Goal: Information Seeking & Learning: Check status

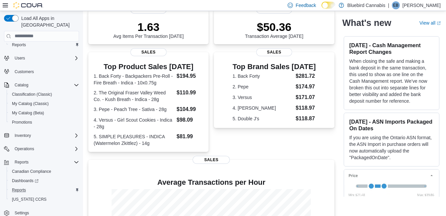
scroll to position [15, 0]
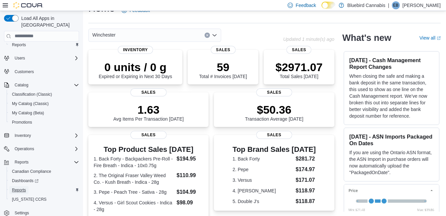
click at [19, 187] on span "Reports" at bounding box center [19, 189] width 14 height 5
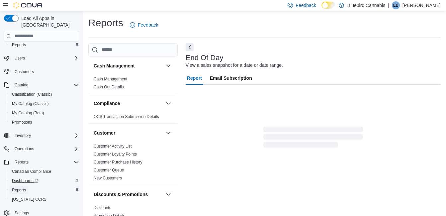
scroll to position [8, 0]
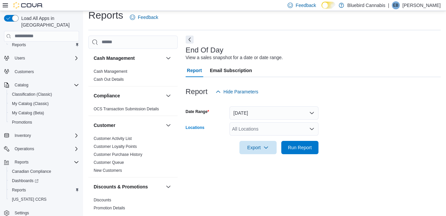
click at [266, 128] on div "All Locations" at bounding box center [274, 128] width 89 height 13
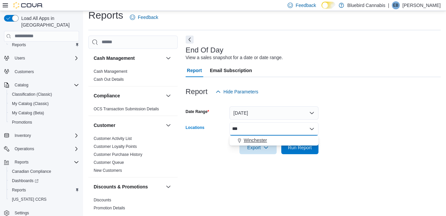
type input "***"
click at [251, 142] on span "Winchester" at bounding box center [255, 140] width 23 height 7
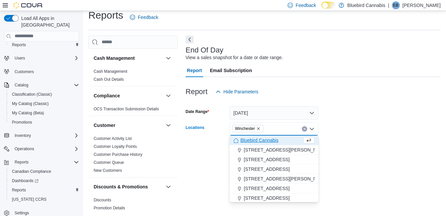
drag, startPoint x: 415, startPoint y: 116, endPoint x: 374, endPoint y: 141, distance: 48.0
click at [412, 119] on form "Date Range [DATE] Locations [GEOGRAPHIC_DATA] Combo box. Selected. [GEOGRAPHIC_…" at bounding box center [313, 126] width 255 height 56
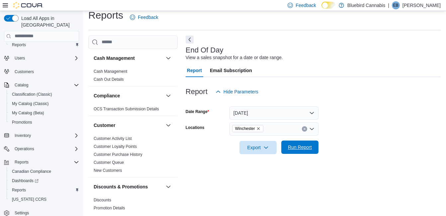
click at [306, 150] on span "Run Report" at bounding box center [300, 147] width 24 height 7
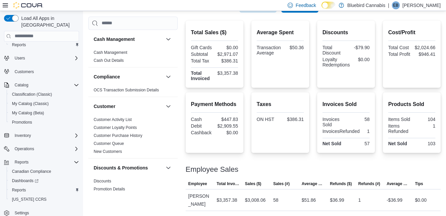
scroll to position [150, 0]
drag, startPoint x: 297, startPoint y: 51, endPoint x: 287, endPoint y: 54, distance: 10.7
click at [287, 54] on div "$50.36" at bounding box center [293, 50] width 20 height 11
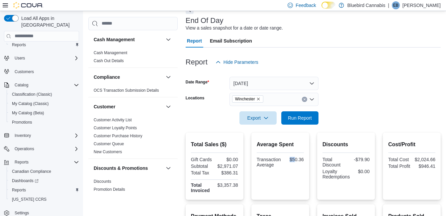
scroll to position [0, 0]
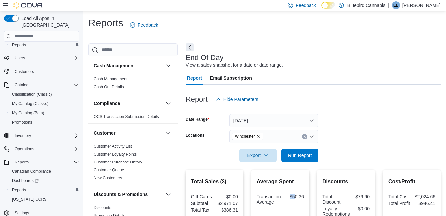
click at [261, 136] on icon "Remove Winchester from selection in this group" at bounding box center [259, 136] width 4 height 4
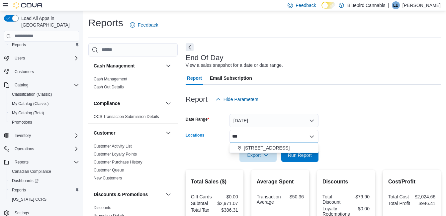
type input "***"
click at [259, 147] on span "[STREET_ADDRESS]" at bounding box center [267, 148] width 46 height 7
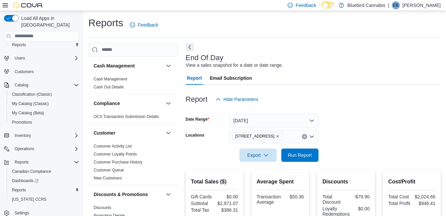
drag, startPoint x: 415, startPoint y: 102, endPoint x: 302, endPoint y: 174, distance: 133.9
click at [287, 159] on span "Run Report" at bounding box center [299, 154] width 29 height 13
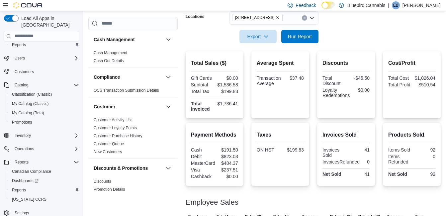
scroll to position [85, 0]
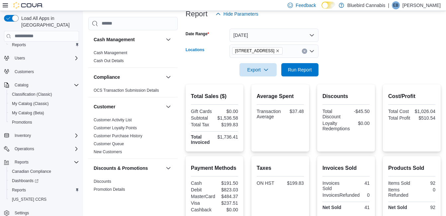
click at [280, 50] on icon "Remove 5530 Manotick Main St. from selection in this group" at bounding box center [278, 51] width 4 height 4
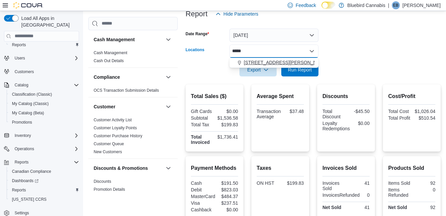
type input "*****"
click at [276, 66] on button "[STREET_ADDRESS][PERSON_NAME]" at bounding box center [274, 63] width 89 height 10
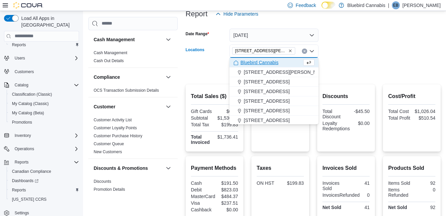
click at [373, 51] on form "Date Range [DATE] Locations [STREET_ADDRESS][PERSON_NAME] Combo box. Selected. …" at bounding box center [313, 49] width 255 height 56
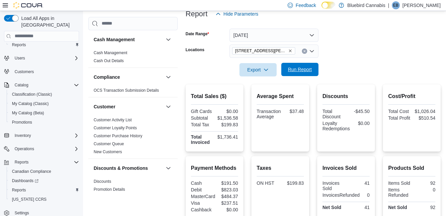
click at [304, 73] on span "Run Report" at bounding box center [299, 69] width 29 height 13
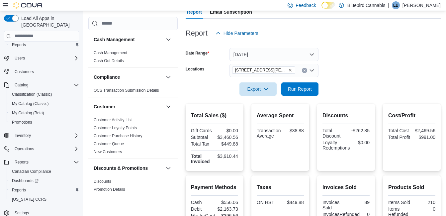
scroll to position [7, 0]
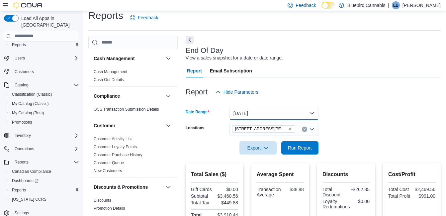
click at [245, 116] on button "[DATE]" at bounding box center [274, 113] width 89 height 13
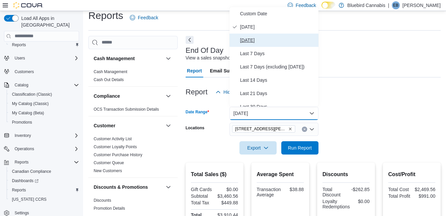
click at [246, 41] on span "[DATE]" at bounding box center [278, 40] width 76 height 8
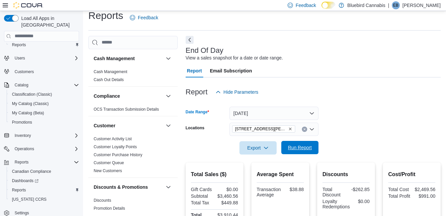
click at [294, 153] on span "Run Report" at bounding box center [299, 147] width 29 height 13
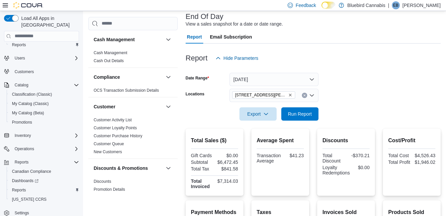
scroll to position [74, 0]
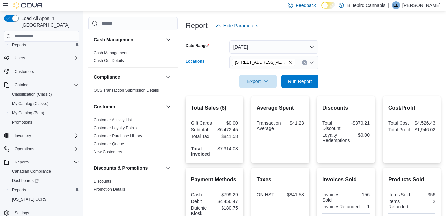
click at [289, 62] on icon "Remove 499 TERRY FOX DR., UNIT 60, Kanata from selection in this group" at bounding box center [290, 62] width 4 height 4
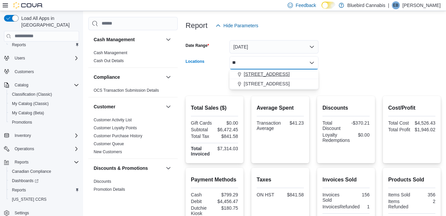
type input "**"
click at [262, 74] on span "[STREET_ADDRESS]" at bounding box center [267, 74] width 46 height 7
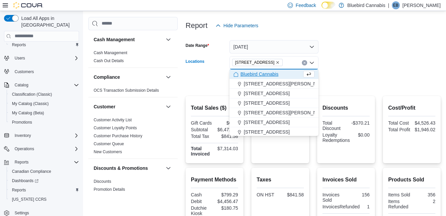
click at [349, 55] on form "Date Range [DATE] Locations [STREET_ADDRESS] Selected. [STREET_ADDRESS].. Press…" at bounding box center [313, 60] width 255 height 56
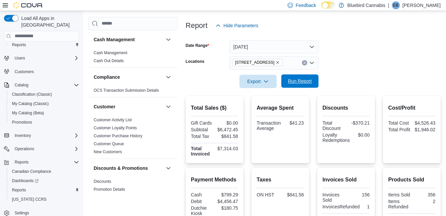
click at [291, 83] on span "Run Report" at bounding box center [300, 81] width 24 height 7
click at [280, 62] on icon "Remove 5530 Manotick Main St. from selection in this group" at bounding box center [278, 62] width 4 height 4
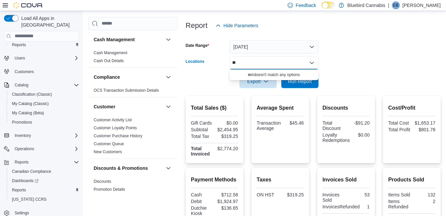
type input "*"
type input "***"
click at [264, 72] on span "Winchester" at bounding box center [255, 74] width 23 height 7
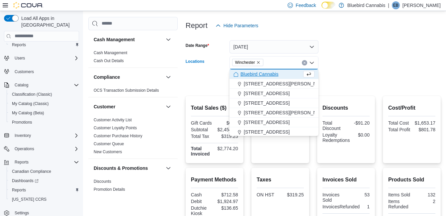
click at [367, 61] on form "Date Range [DATE] Locations [GEOGRAPHIC_DATA] Combo box. Selected. [GEOGRAPHIC_…" at bounding box center [313, 60] width 255 height 56
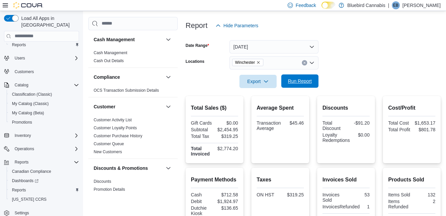
click at [307, 78] on span "Run Report" at bounding box center [299, 80] width 29 height 13
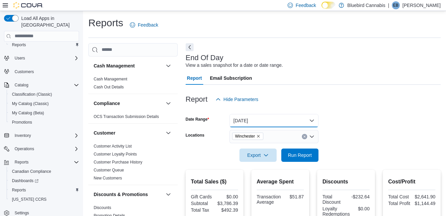
click at [240, 122] on button "[DATE]" at bounding box center [274, 120] width 89 height 13
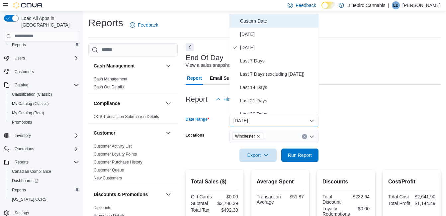
click at [243, 18] on span "Custom Date" at bounding box center [278, 21] width 76 height 8
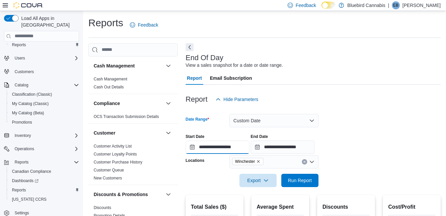
click at [223, 151] on input "**********" at bounding box center [218, 147] width 64 height 13
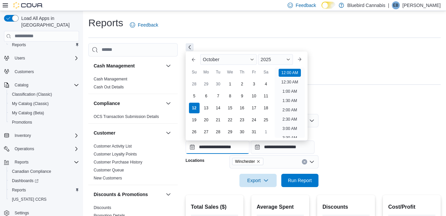
scroll to position [21, 0]
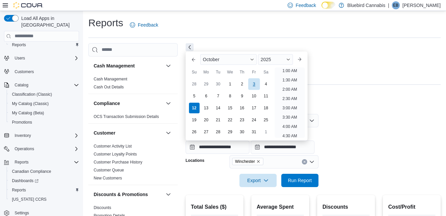
click at [253, 84] on div "3" at bounding box center [254, 84] width 12 height 12
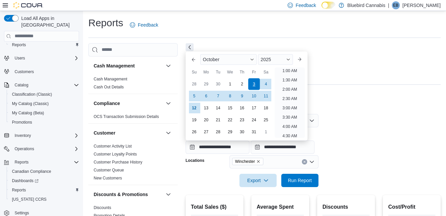
scroll to position [1, 0]
click at [256, 97] on div "10" at bounding box center [254, 96] width 12 height 12
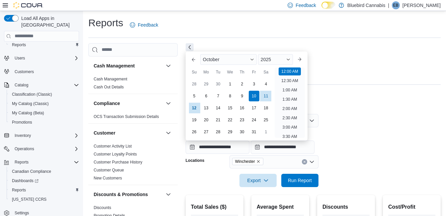
drag, startPoint x: 390, startPoint y: 118, endPoint x: 347, endPoint y: 145, distance: 50.9
click at [387, 118] on form "**********" at bounding box center [313, 146] width 255 height 81
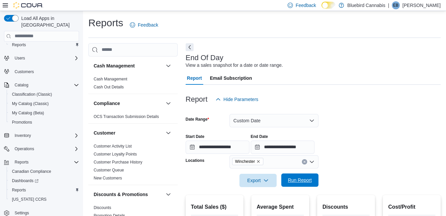
click at [296, 181] on span "Run Report" at bounding box center [300, 180] width 24 height 7
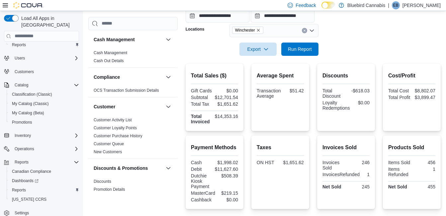
scroll to position [98, 0]
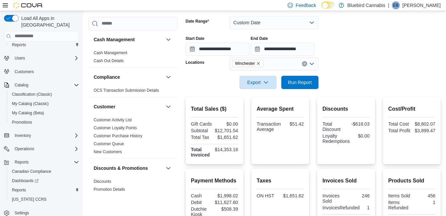
click at [380, 41] on div "**********" at bounding box center [313, 43] width 255 height 25
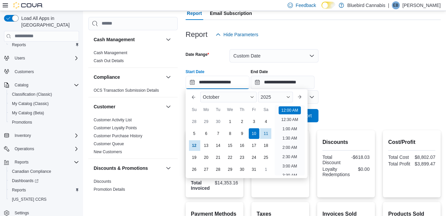
click at [203, 84] on input "**********" at bounding box center [218, 82] width 64 height 13
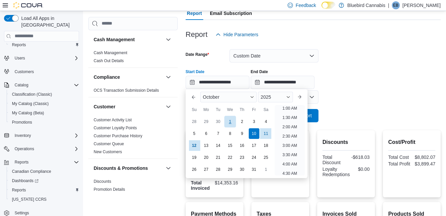
click at [232, 124] on div "1" at bounding box center [230, 122] width 12 height 12
type input "**********"
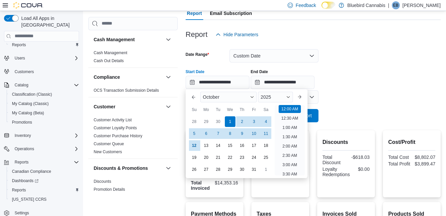
click at [383, 77] on div "**********" at bounding box center [313, 76] width 255 height 25
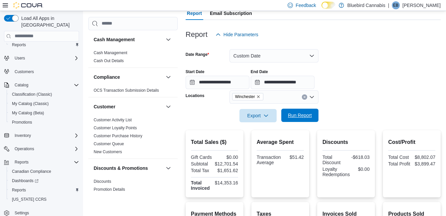
click at [299, 112] on span "Run Report" at bounding box center [300, 115] width 24 height 7
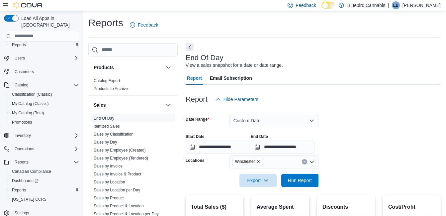
scroll to position [465, 0]
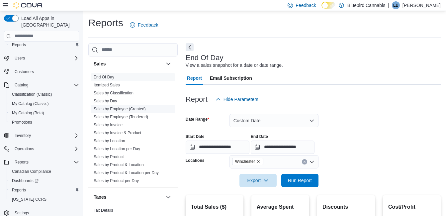
click at [121, 110] on link "Sales by Employee (Created)" at bounding box center [120, 109] width 52 height 5
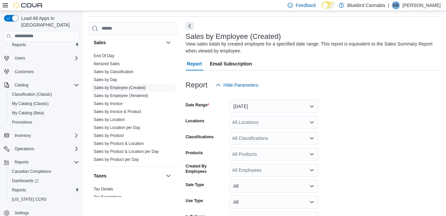
scroll to position [22, 0]
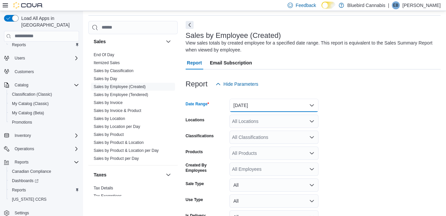
click at [259, 109] on button "[DATE]" at bounding box center [274, 105] width 89 height 13
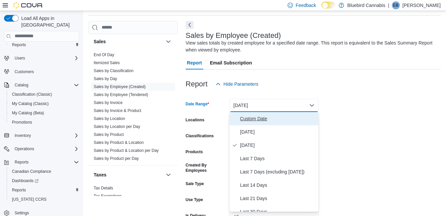
click at [249, 121] on span "Custom Date" at bounding box center [278, 119] width 76 height 8
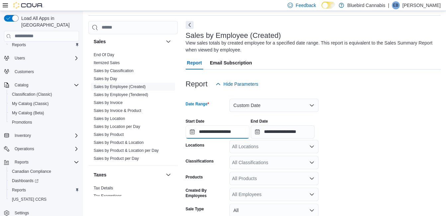
click at [215, 135] on input "**********" at bounding box center [218, 131] width 64 height 13
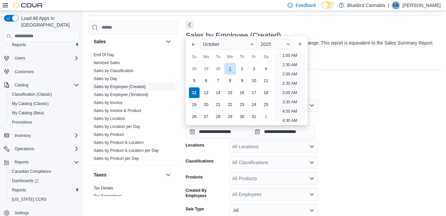
click at [227, 72] on div "1" at bounding box center [230, 69] width 12 height 12
type input "**********"
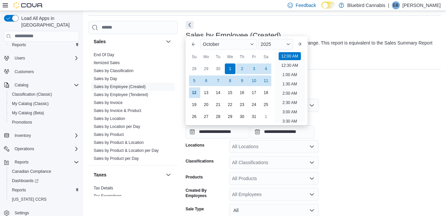
click at [432, 136] on div "**********" at bounding box center [313, 125] width 255 height 25
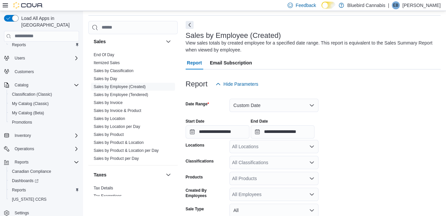
click at [268, 144] on div "All Locations" at bounding box center [274, 146] width 89 height 13
type input "***"
click at [266, 133] on span "Winchester" at bounding box center [255, 134] width 23 height 7
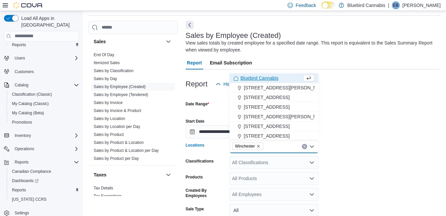
click at [348, 146] on form "**********" at bounding box center [313, 179] width 255 height 177
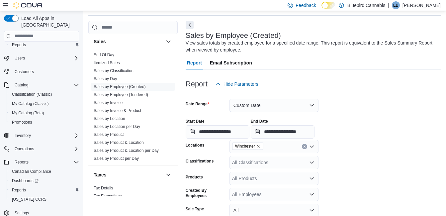
scroll to position [87, 0]
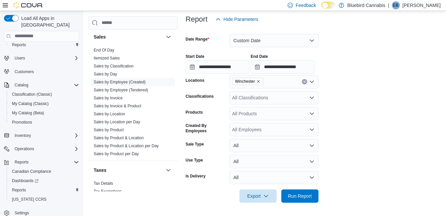
click at [298, 204] on div at bounding box center [313, 207] width 255 height 8
drag, startPoint x: 298, startPoint y: 198, endPoint x: 322, endPoint y: 187, distance: 26.3
click at [298, 198] on span "Run Report" at bounding box center [300, 196] width 24 height 7
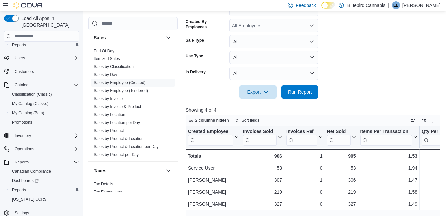
scroll to position [220, 0]
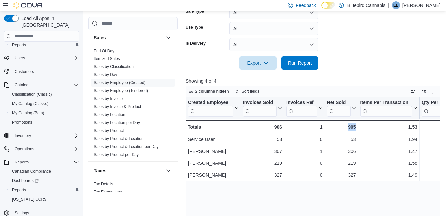
drag, startPoint x: 407, startPoint y: 193, endPoint x: 329, endPoint y: 191, distance: 78.1
click at [329, 191] on div "Created Employee Click to view column header actions Invoices Sold Click to vie…" at bounding box center [315, 178] width 258 height 162
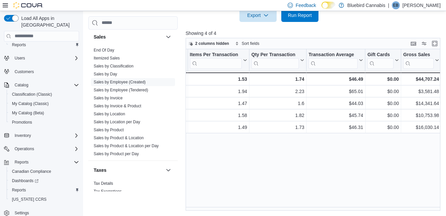
scroll to position [0, 176]
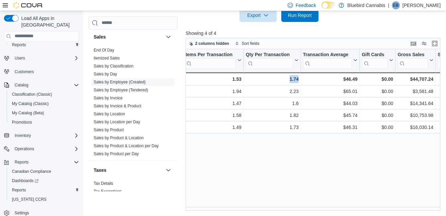
drag, startPoint x: 272, startPoint y: 170, endPoint x: 329, endPoint y: 166, distance: 57.6
click at [329, 166] on div "Created Employee Click to view column header actions Invoices Sold Click to vie…" at bounding box center [315, 130] width 258 height 162
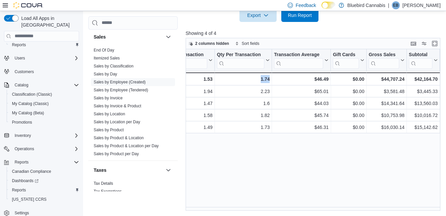
scroll to position [0, 327]
